Goal: Navigation & Orientation: Understand site structure

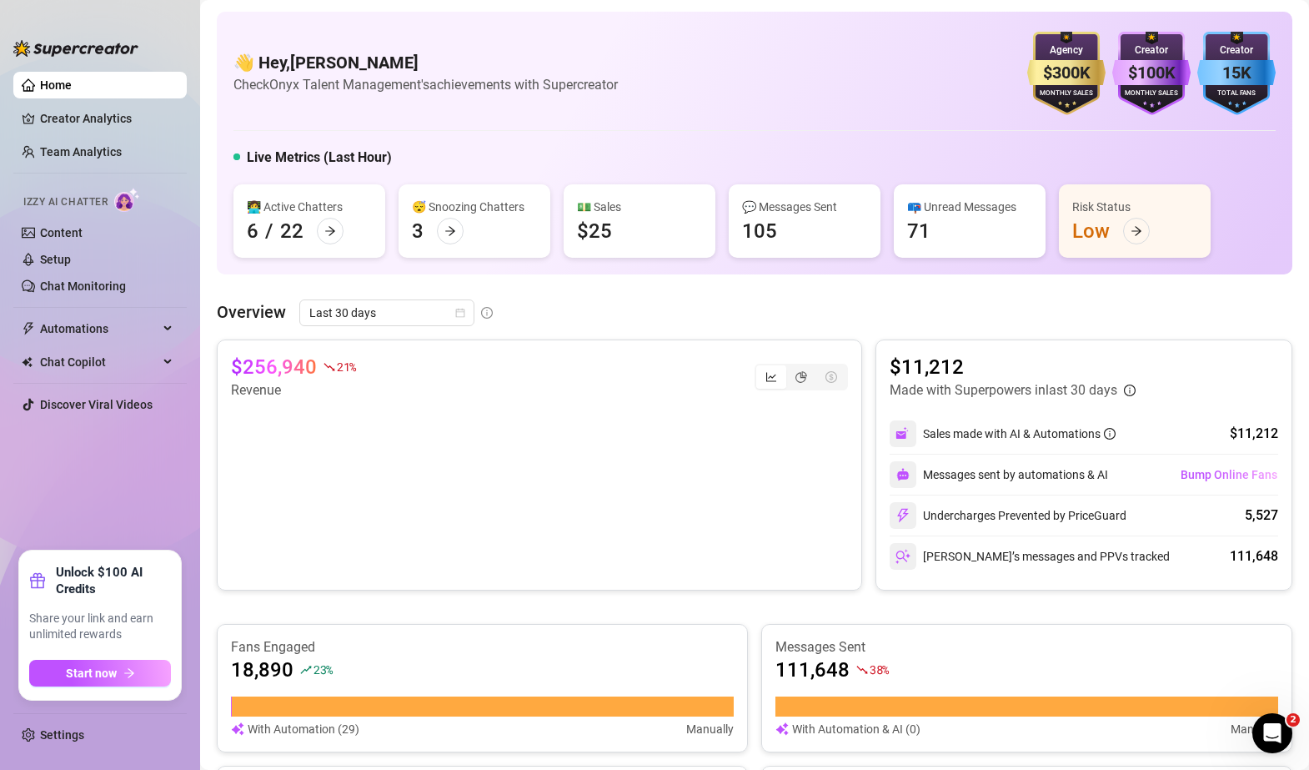
click at [510, 278] on div "👋 Hey, [PERSON_NAME] Check Onyx Talent Management's achievements with Supercrea…" at bounding box center [755, 684] width 1076 height 1345
click at [212, 279] on main "👋 Hey, [PERSON_NAME] Check Onyx Talent Management's achievements with Supercrea…" at bounding box center [754, 703] width 1109 height 1407
click at [550, 273] on div "👋 Hey, [PERSON_NAME] Check Onyx Talent Management's achievements with Supercrea…" at bounding box center [755, 143] width 1076 height 263
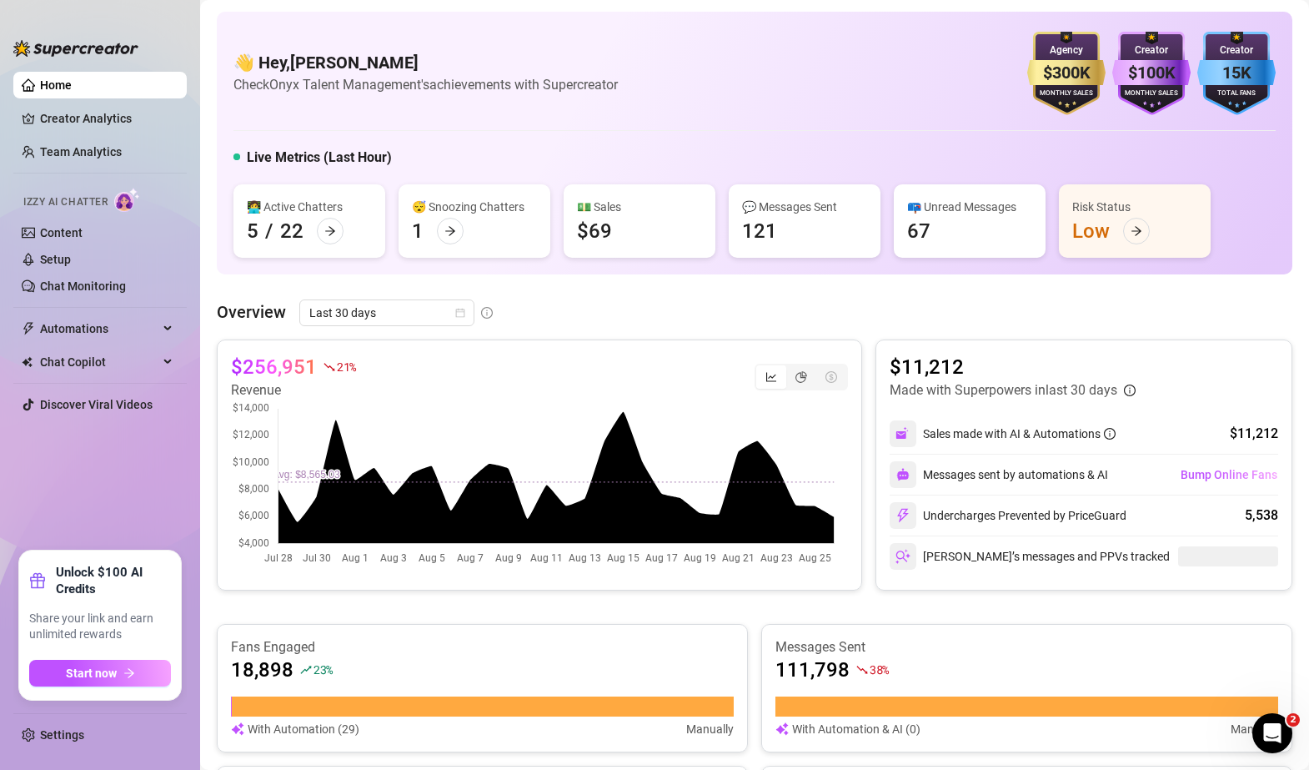
click at [857, 330] on div "Overview Last 30 days $256,951 21 % Revenue $11,212 Made with Superpowers in la…" at bounding box center [755, 677] width 1076 height 757
click at [856, 335] on div "Overview Last 30 days $256,951 21 % Revenue $11,212 Made with Superpowers in la…" at bounding box center [755, 677] width 1076 height 757
